Goal: Task Accomplishment & Management: Manage account settings

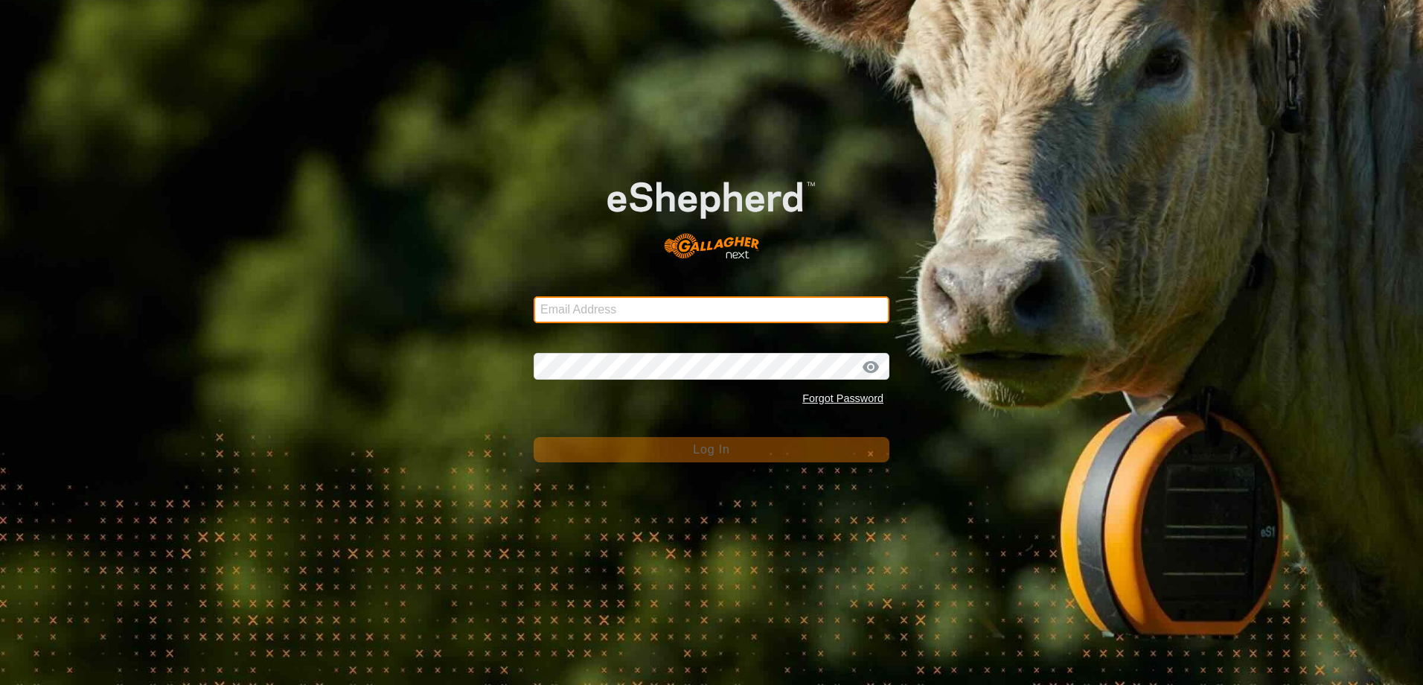
click at [690, 313] on input "Email Address" at bounding box center [712, 309] width 356 height 27
type input "[EMAIL_ADDRESS][DOMAIN_NAME]"
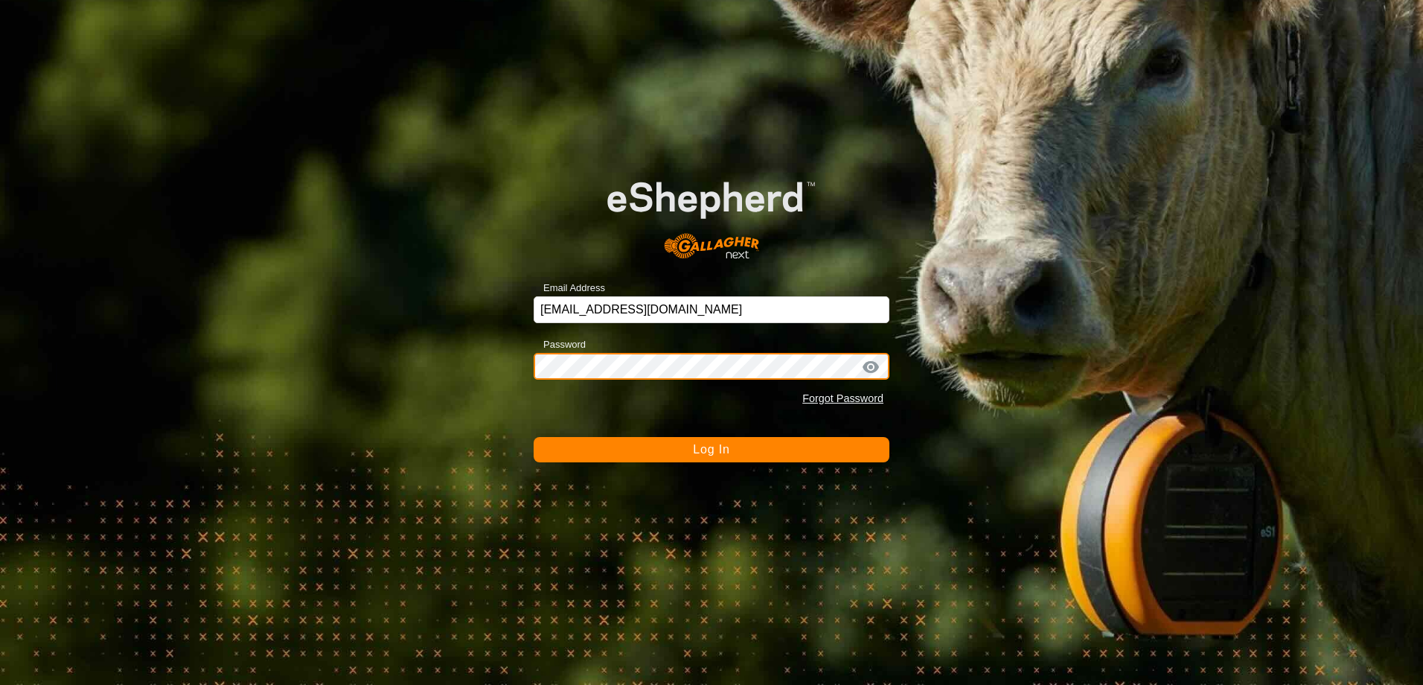
click at [534, 437] on button "Log In" at bounding box center [712, 449] width 356 height 25
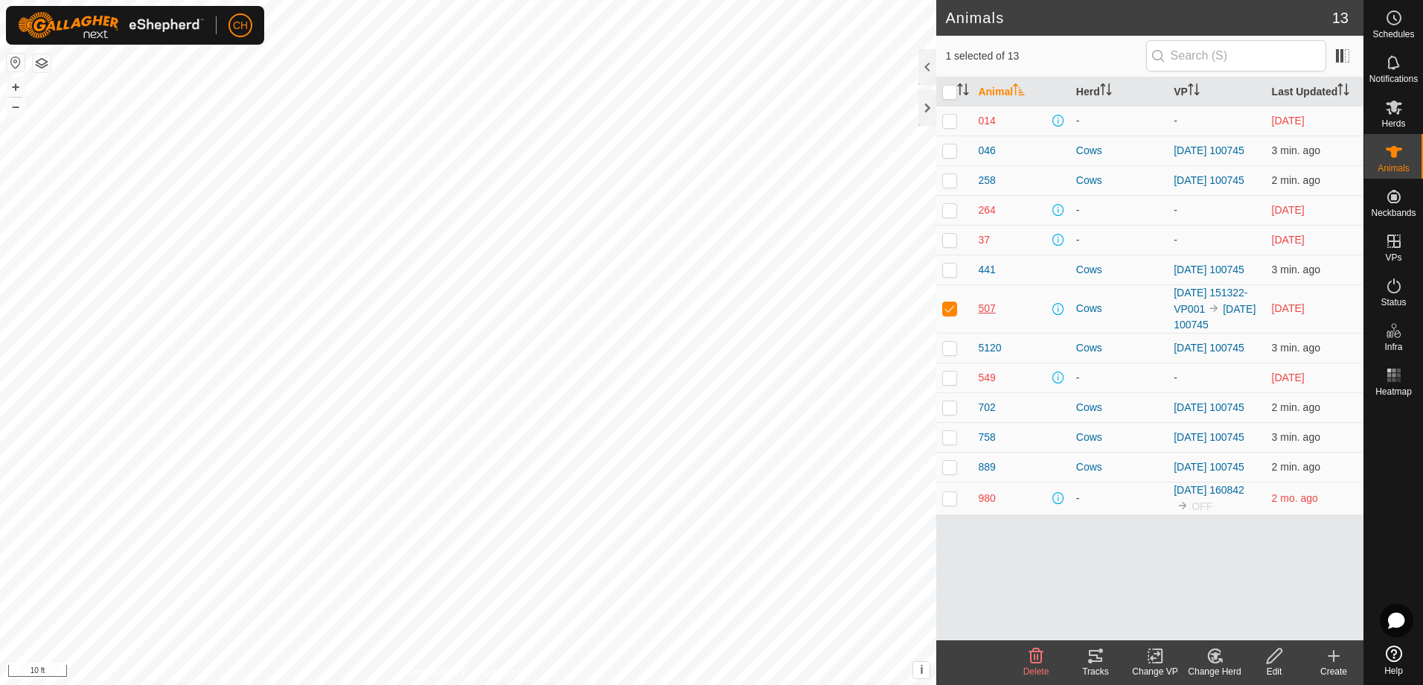
click at [990, 316] on span "507" at bounding box center [986, 309] width 17 height 16
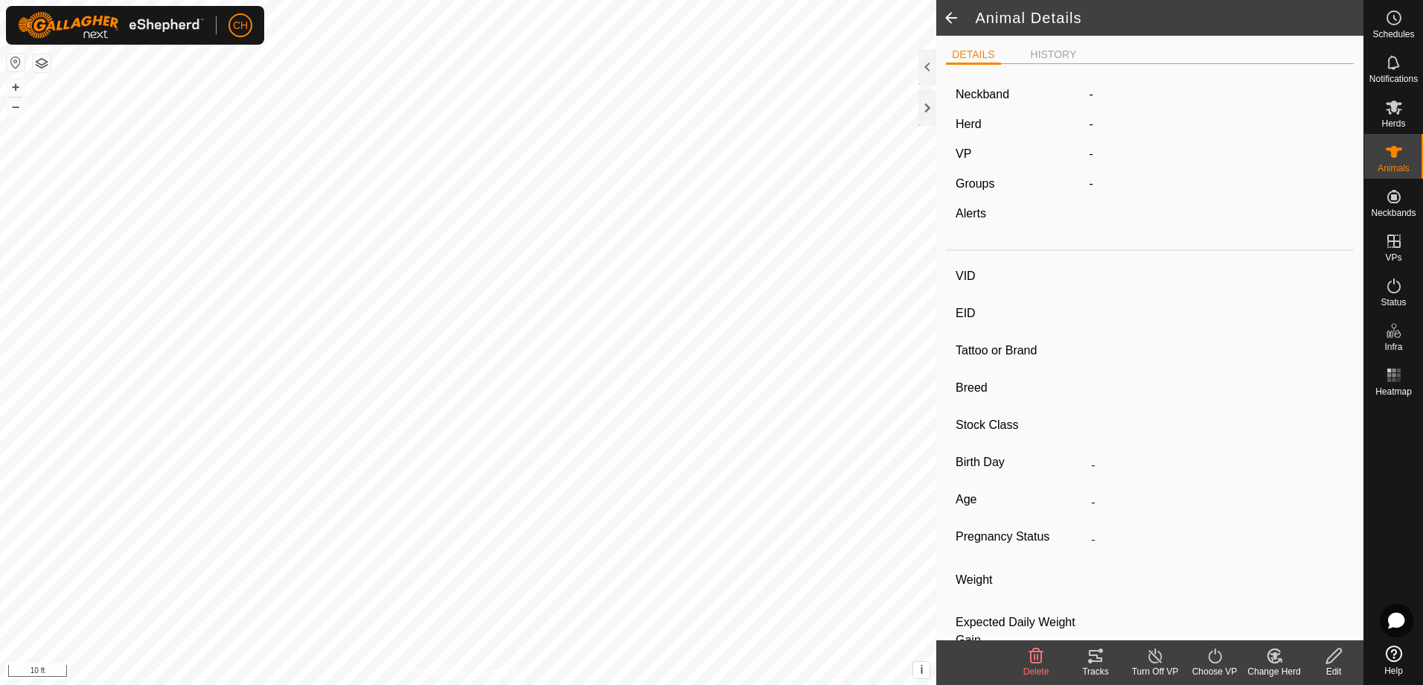
type input "507"
type input "-"
type input "[MEDICAL_DATA]"
type input "-"
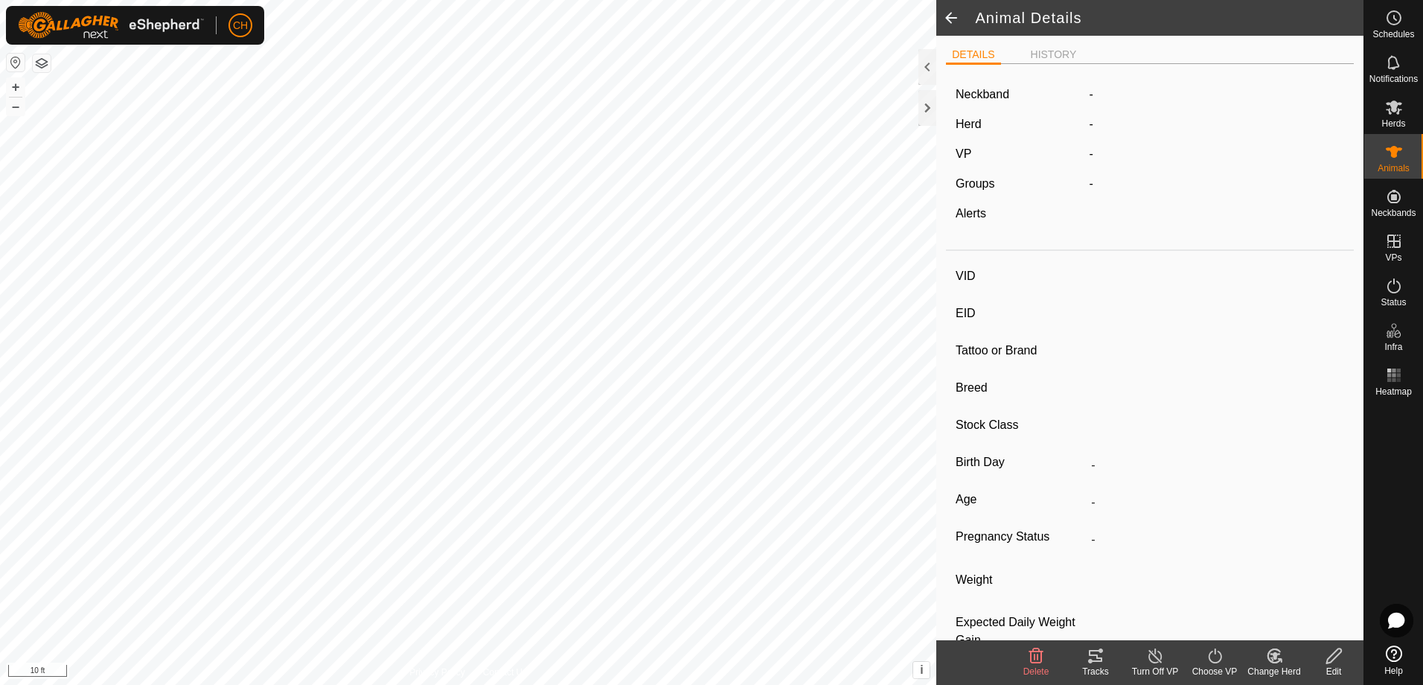
type input "0 kg"
type input "-"
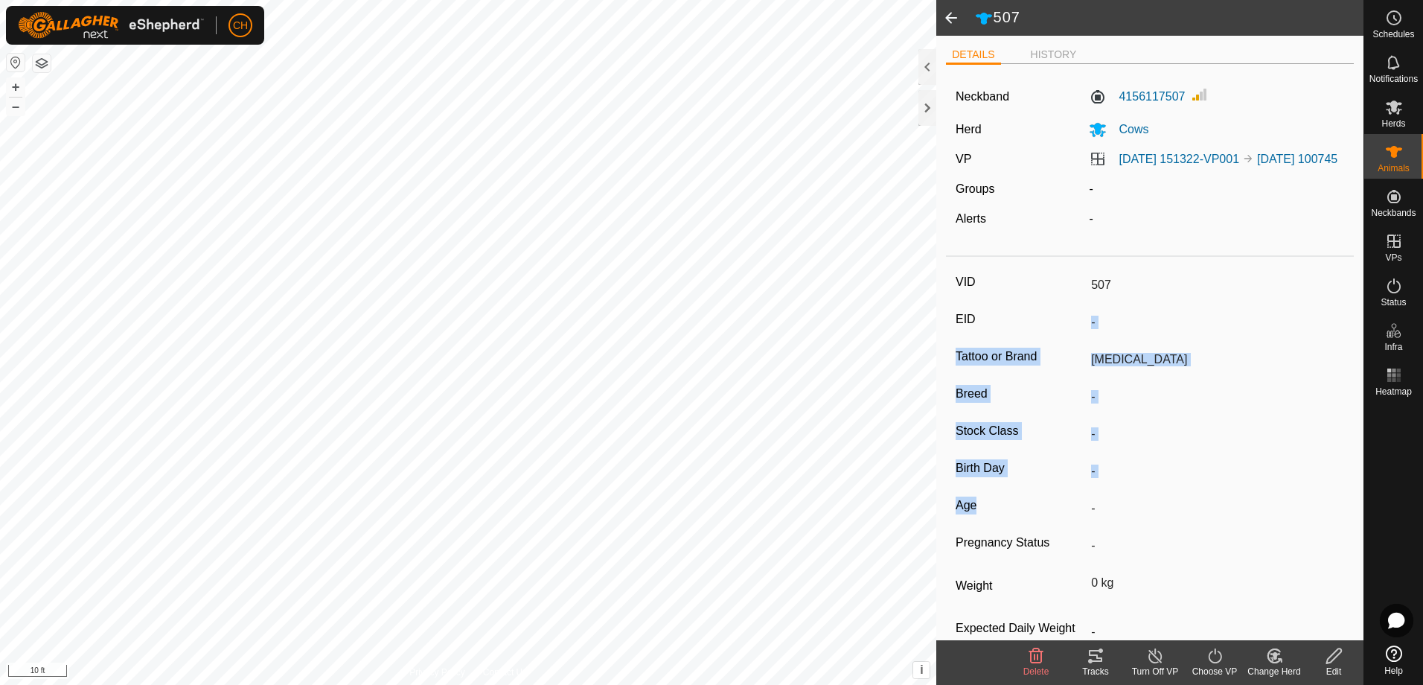
drag, startPoint x: 1163, startPoint y: 506, endPoint x: 1163, endPoint y: 342, distance: 163.7
click at [1163, 342] on div "VID 507 EID - Tattoo or Brand [MEDICAL_DATA] Breed - Stock Class - Birth Day - …" at bounding box center [1150, 473] width 408 height 420
click at [1163, 335] on input "-" at bounding box center [1214, 322] width 259 height 25
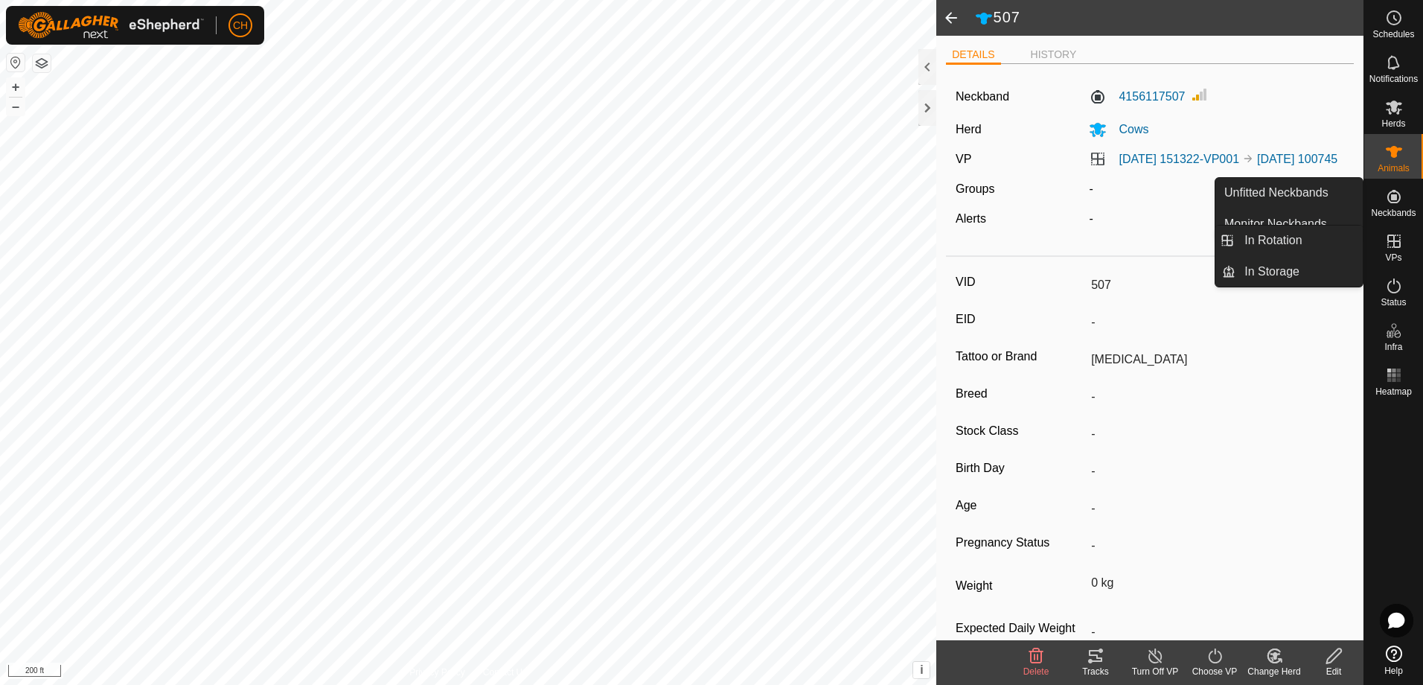
click at [1389, 245] on icon at bounding box center [1394, 241] width 18 height 18
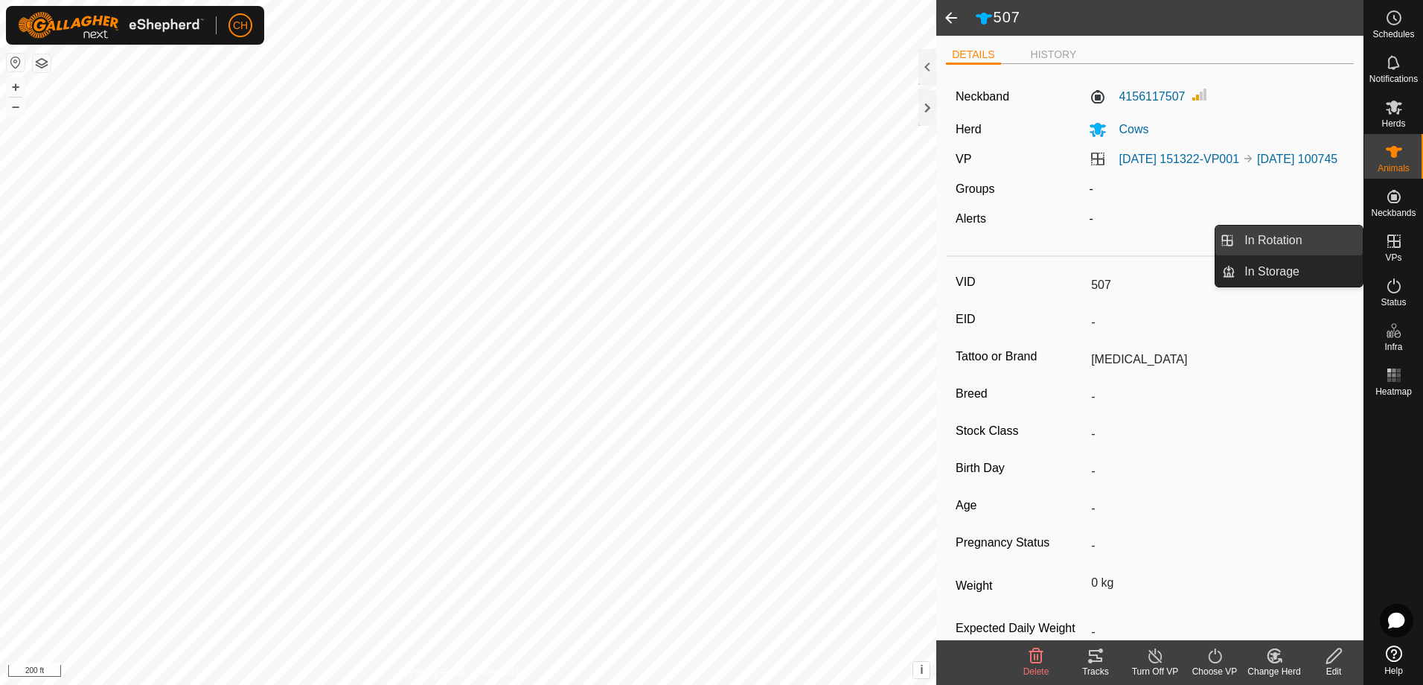
click at [1297, 247] on link "In Rotation" at bounding box center [1298, 241] width 127 height 30
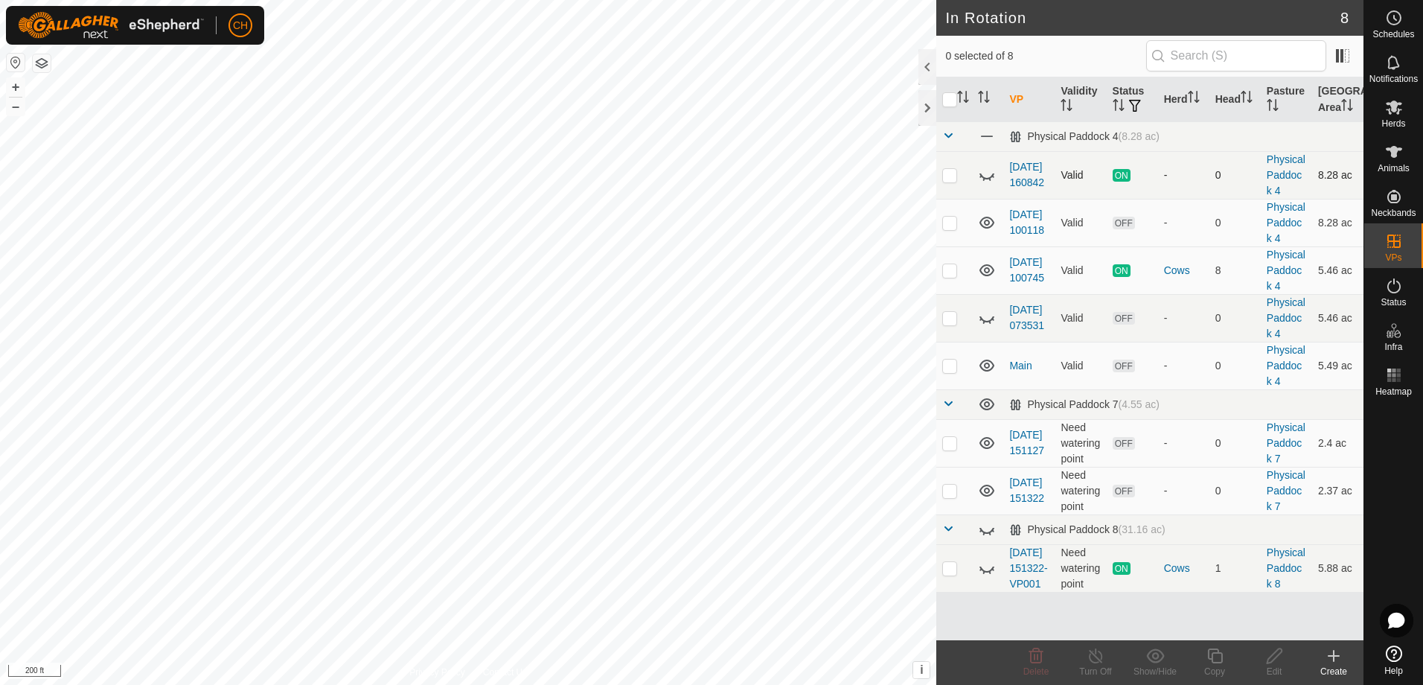
click at [984, 181] on icon at bounding box center [984, 179] width 2 height 3
click at [978, 327] on icon at bounding box center [987, 318] width 18 height 18
click at [984, 572] on icon at bounding box center [986, 569] width 15 height 6
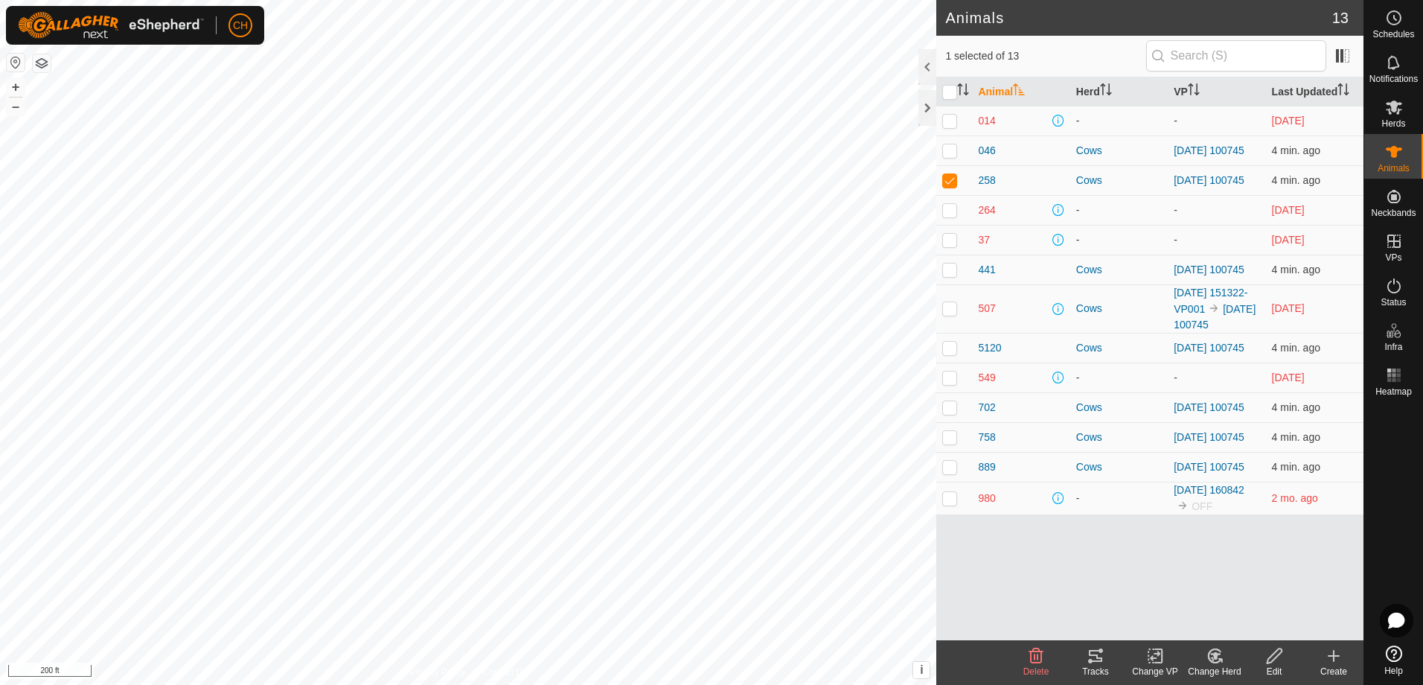
click at [1099, 670] on div "Tracks" at bounding box center [1096, 671] width 60 height 13
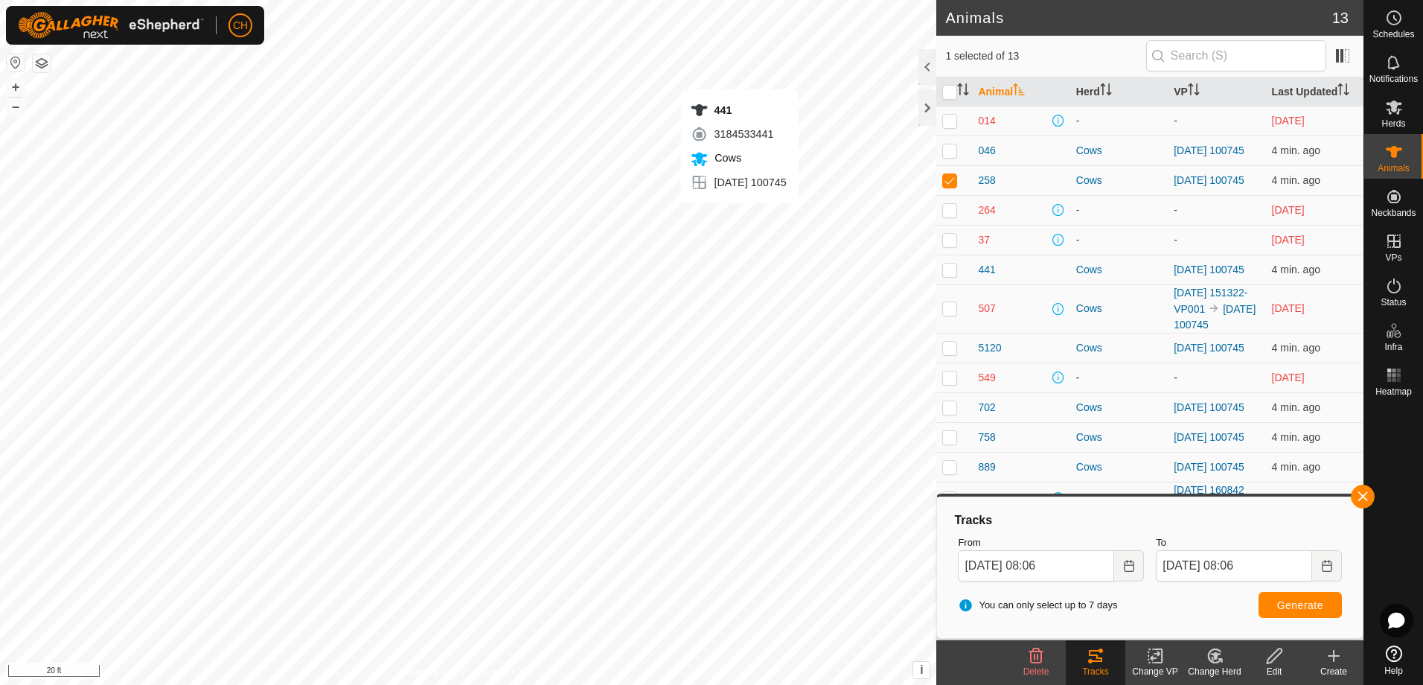
checkbox input "false"
click at [1355, 494] on button "button" at bounding box center [1363, 497] width 24 height 24
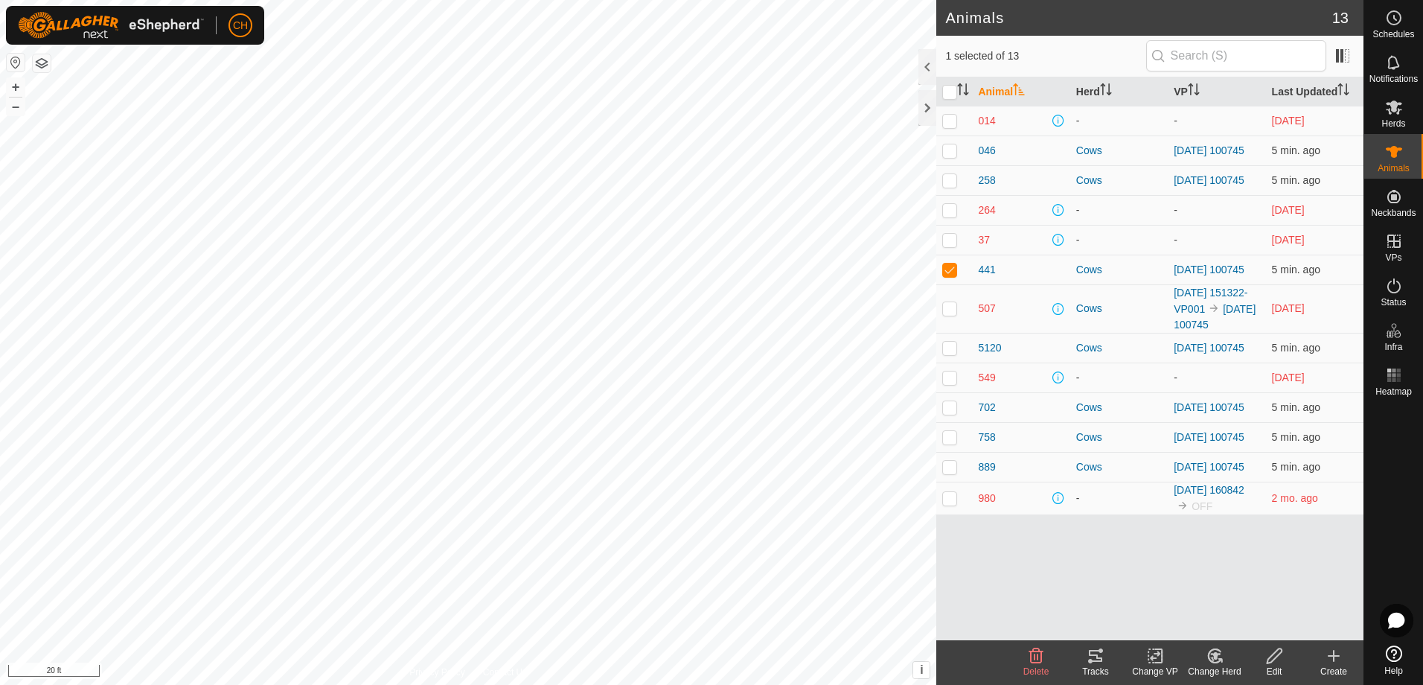
click at [1087, 662] on icon at bounding box center [1096, 656] width 18 height 18
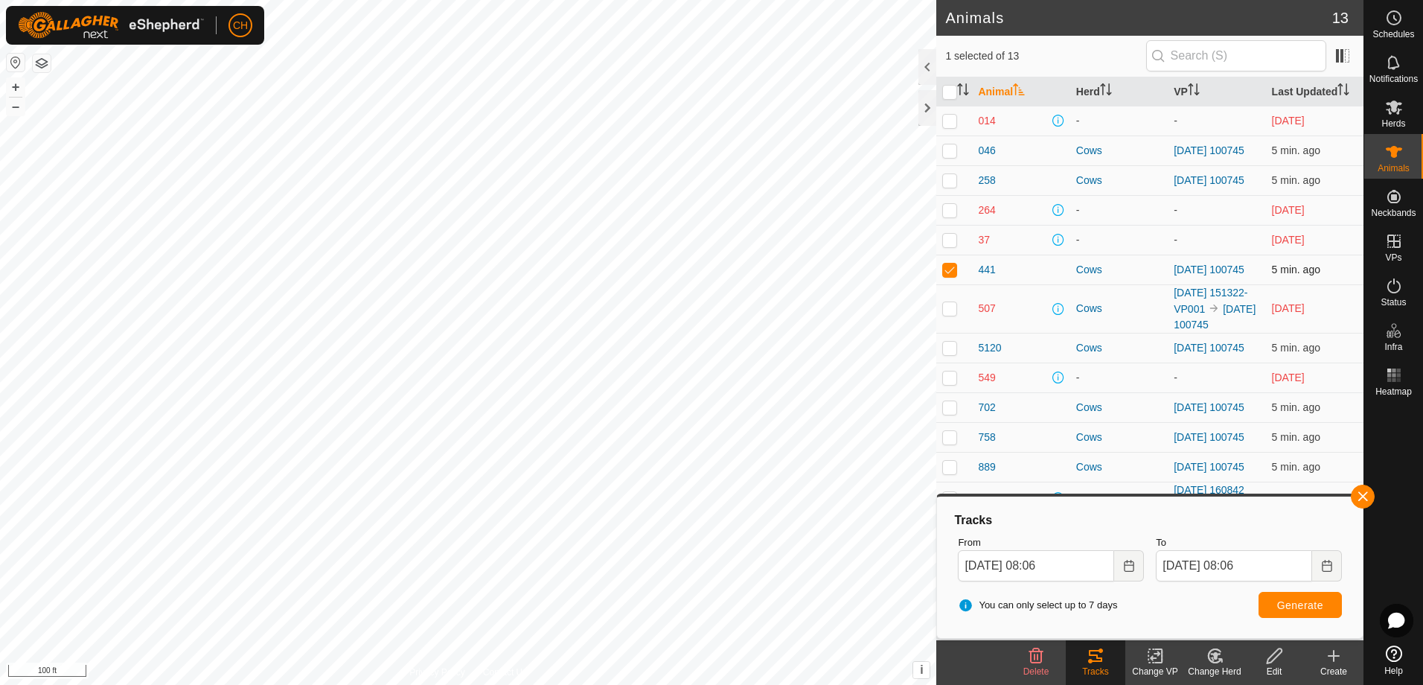
click at [948, 275] on p-checkbox at bounding box center [949, 269] width 15 height 12
checkbox input "false"
click at [1358, 500] on button "button" at bounding box center [1363, 497] width 24 height 24
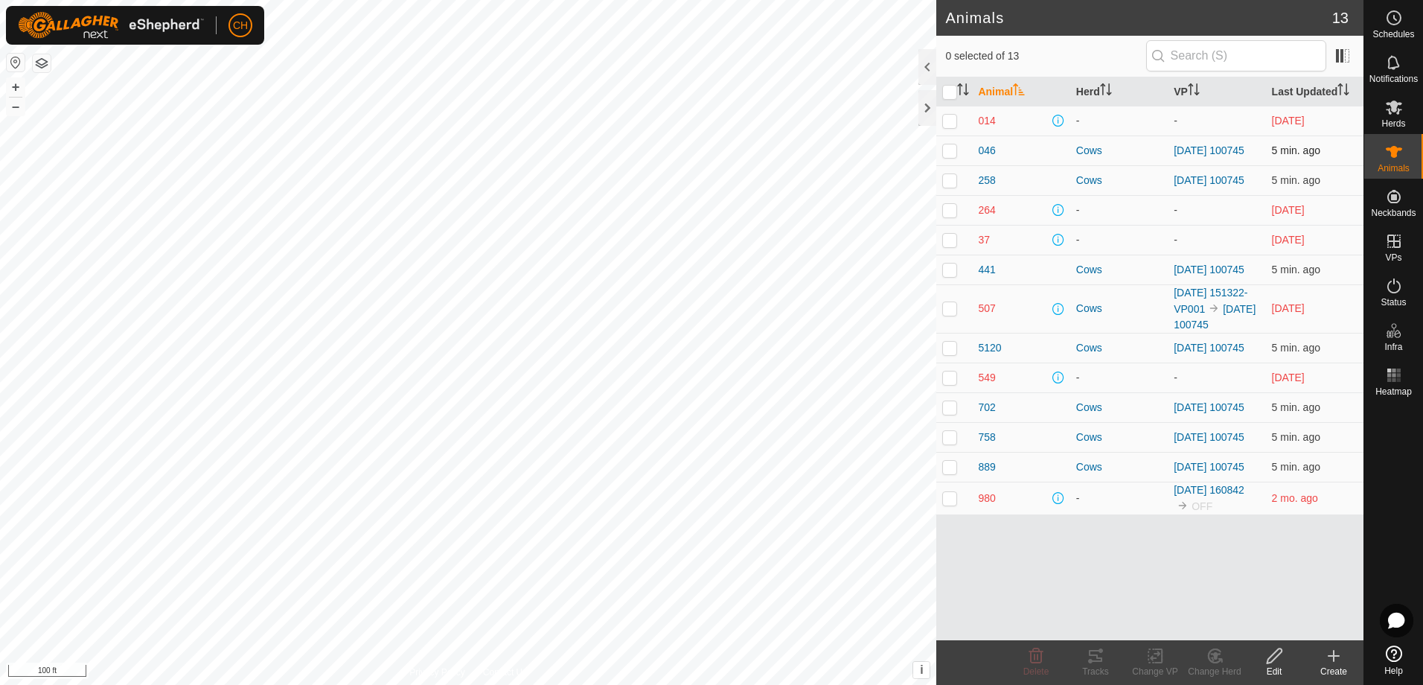
drag, startPoint x: 952, startPoint y: 149, endPoint x: 951, endPoint y: 157, distance: 8.2
click at [950, 153] on p-checkbox at bounding box center [949, 150] width 15 height 12
click at [948, 153] on p-checkbox at bounding box center [949, 150] width 15 height 12
click at [950, 154] on p-checkbox at bounding box center [949, 150] width 15 height 12
click at [951, 153] on p-checkbox at bounding box center [949, 150] width 15 height 12
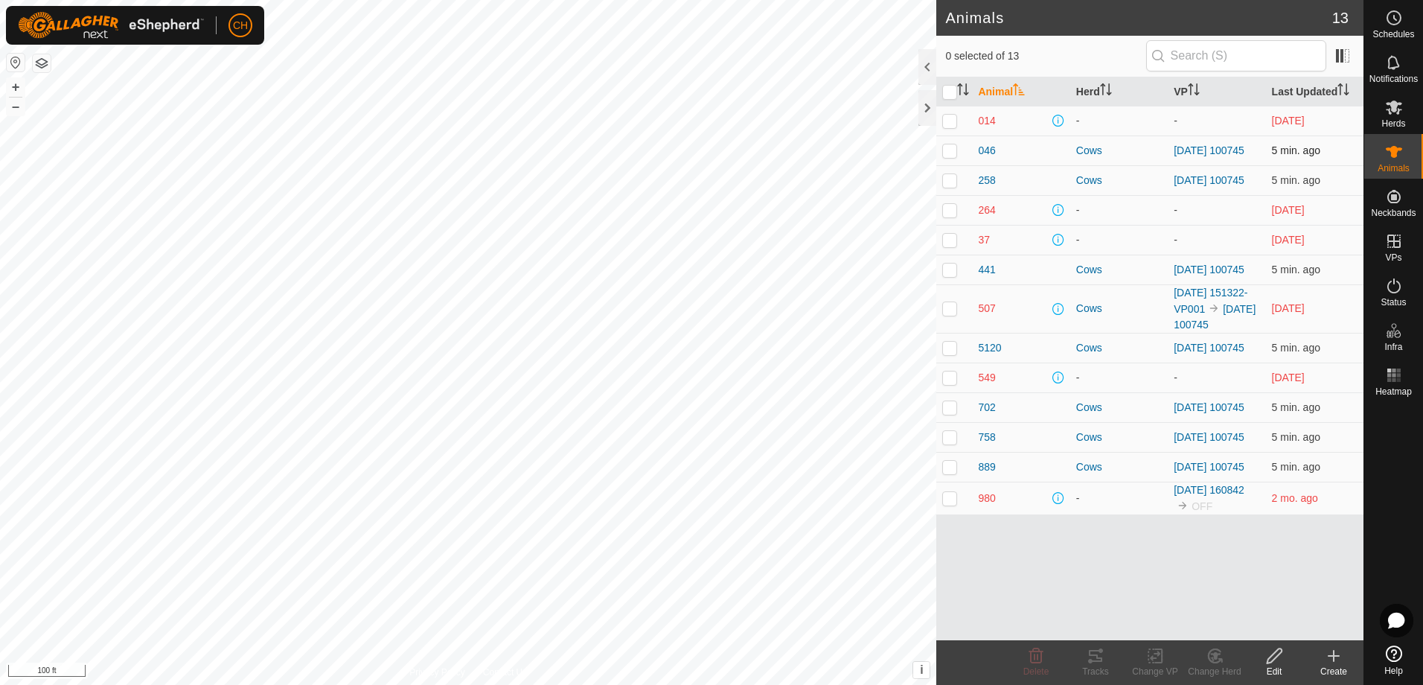
click at [951, 153] on p-checkbox at bounding box center [949, 150] width 15 height 12
click at [944, 148] on p-checkbox at bounding box center [949, 150] width 15 height 12
click at [953, 156] on p-checkbox at bounding box center [949, 150] width 15 height 12
click at [1096, 669] on div "Tracks" at bounding box center [1096, 671] width 60 height 13
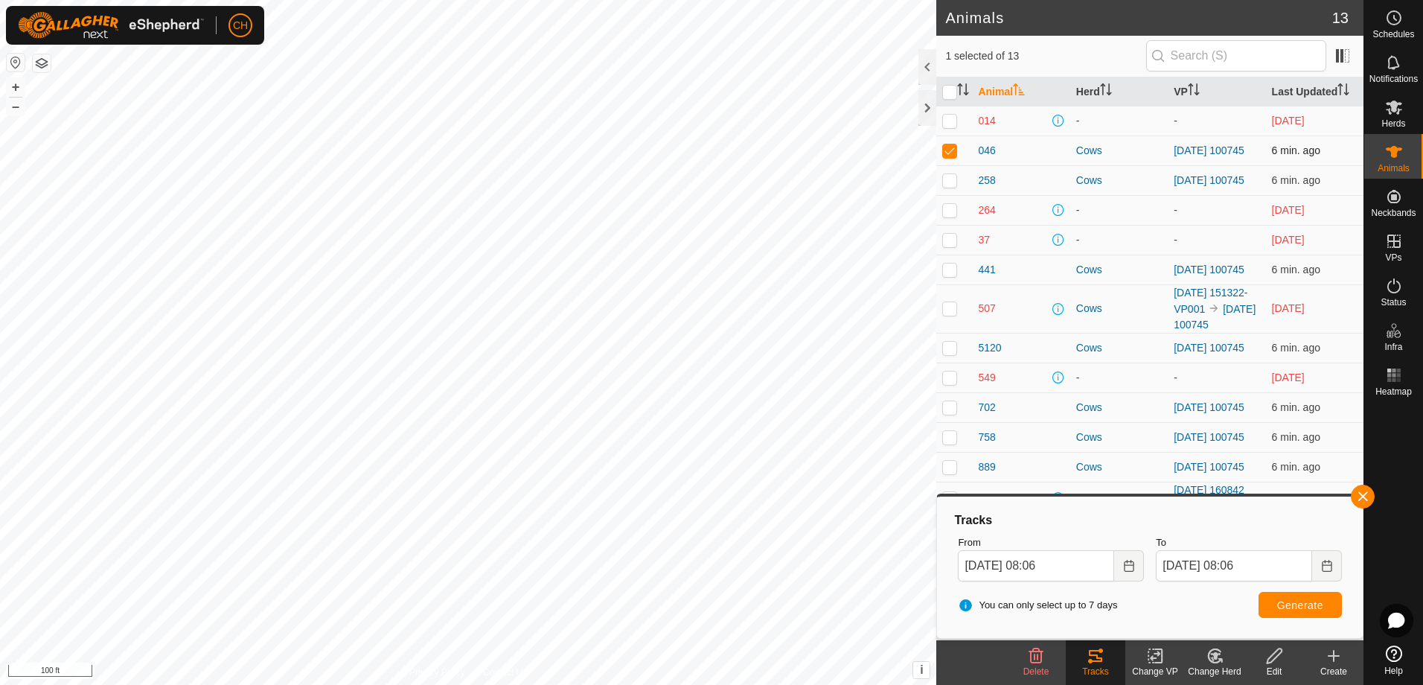
click at [953, 152] on p-checkbox at bounding box center [949, 150] width 15 height 12
checkbox input "true"
